Goal: Entertainment & Leisure: Browse casually

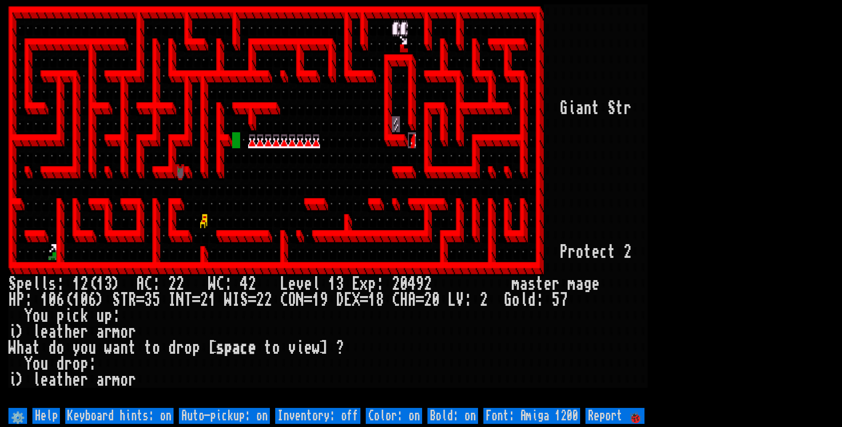
click at [222, 417] on off "Auto-pickup: on" at bounding box center [224, 416] width 91 height 16
type off "Auto-pickup: off"
